Goal: Entertainment & Leisure: Consume media (video, audio)

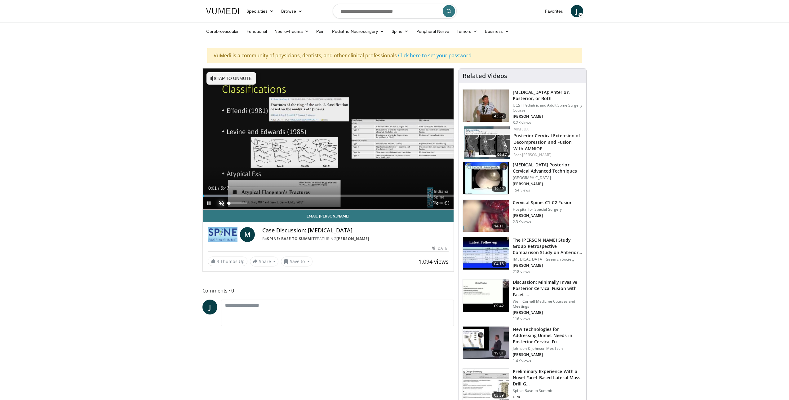
click at [224, 208] on span "Video Player" at bounding box center [221, 203] width 12 height 12
click at [222, 197] on div "Progress Bar" at bounding box center [222, 196] width 1 height 2
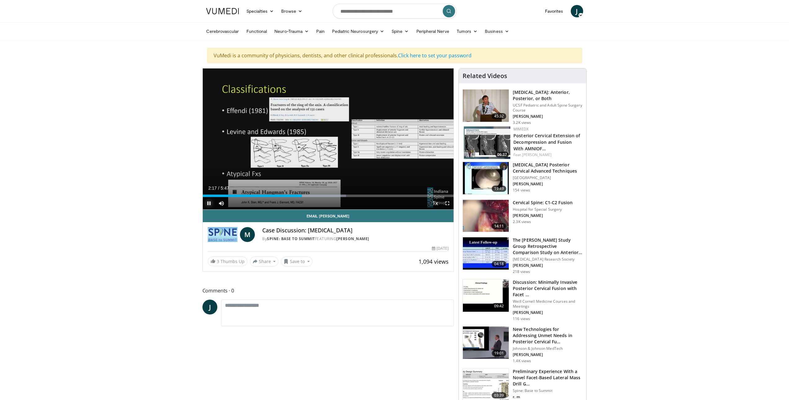
click at [211, 209] on span "Video Player" at bounding box center [209, 203] width 12 height 12
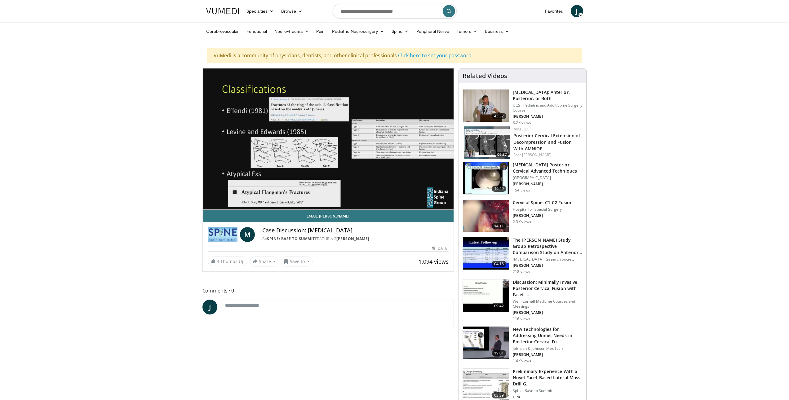
click at [211, 209] on div "10 seconds Tap to unmute" at bounding box center [328, 138] width 251 height 141
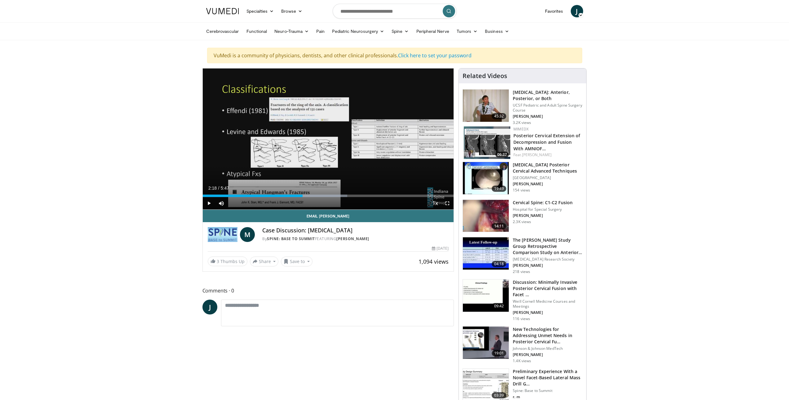
click at [207, 209] on span "Video Player" at bounding box center [209, 203] width 12 height 12
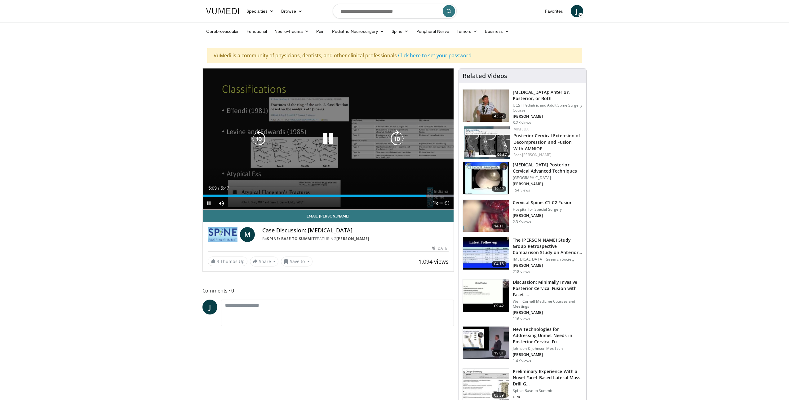
click at [334, 144] on icon "Video Player" at bounding box center [327, 138] width 17 height 17
